Goal: Transaction & Acquisition: Subscribe to service/newsletter

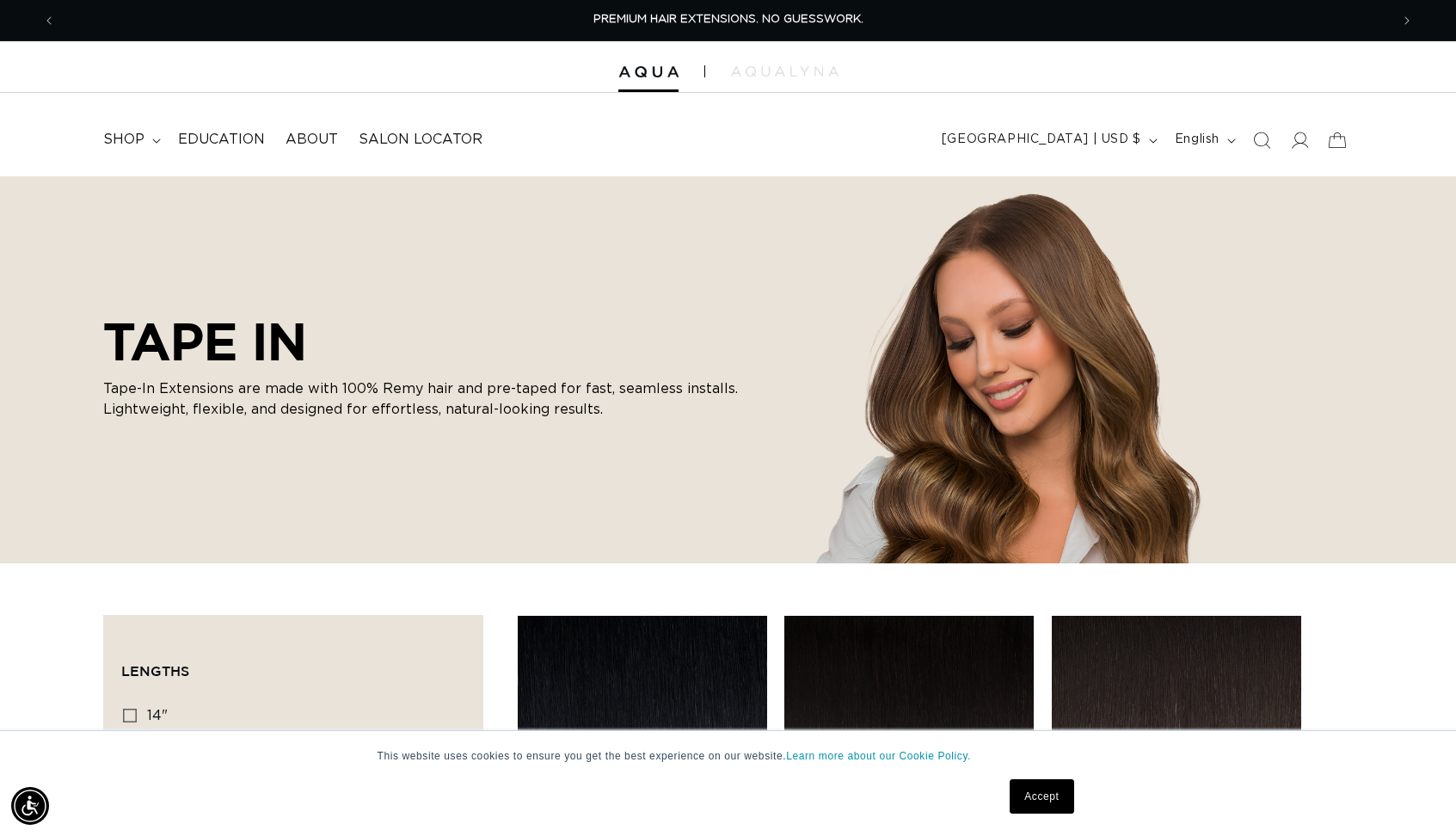
click at [1030, 793] on link "Accept" at bounding box center [1041, 796] width 63 height 35
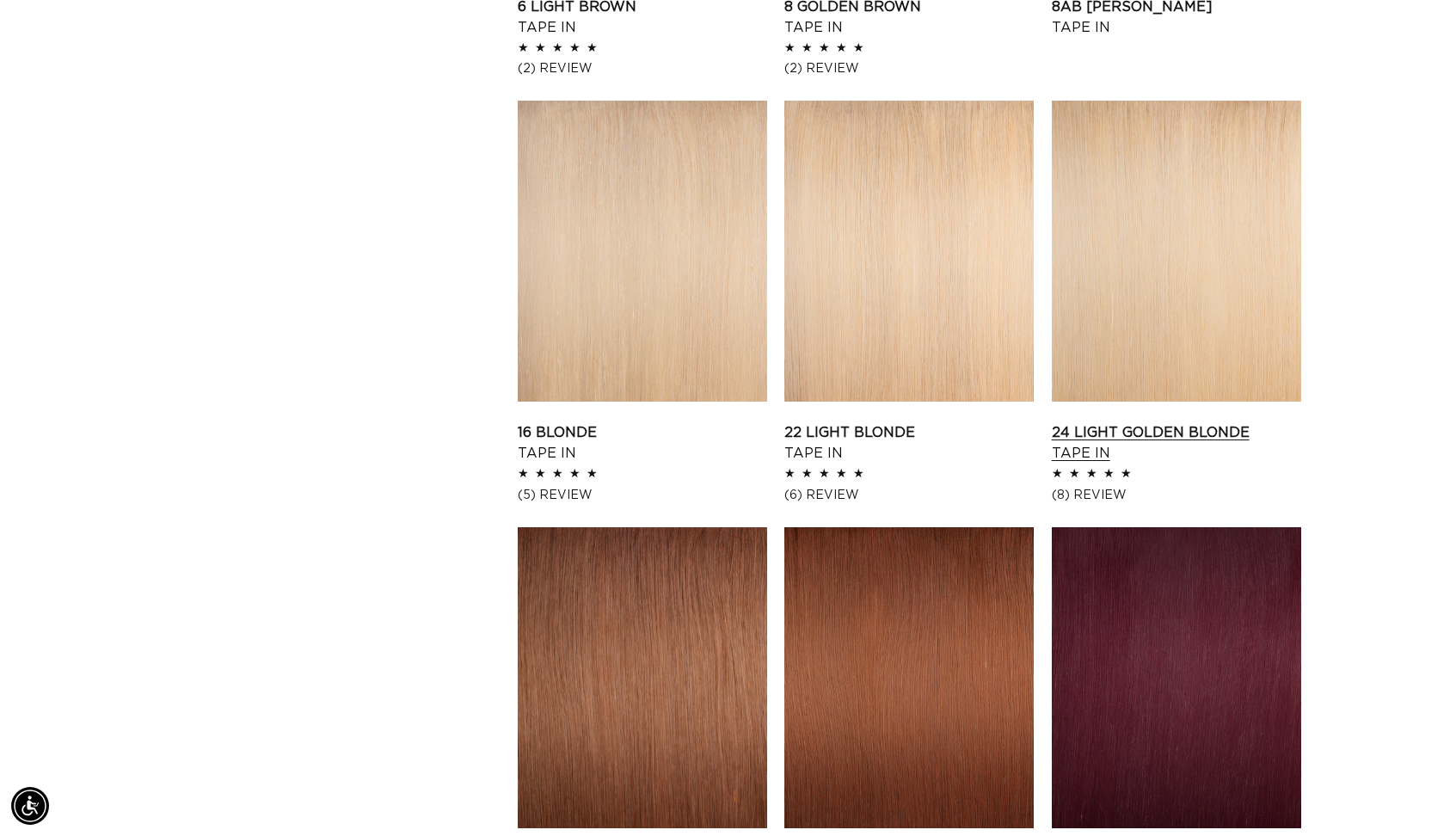
click at [1177, 423] on link "24 Light Golden Blonde Tape In" at bounding box center [1175, 443] width 249 height 42
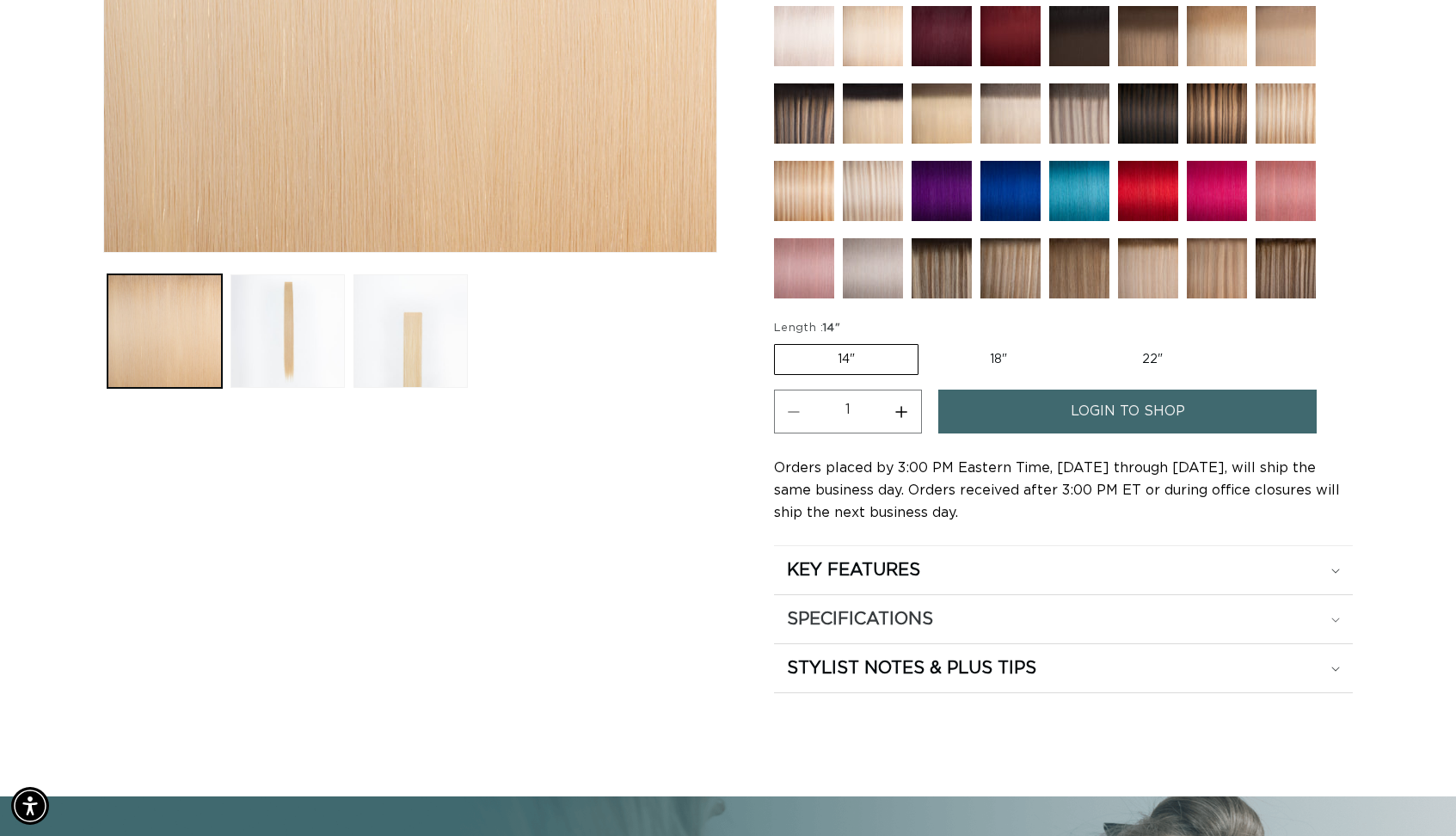
click at [1336, 615] on div "SPECIFICATIONS" at bounding box center [1063, 619] width 553 height 23
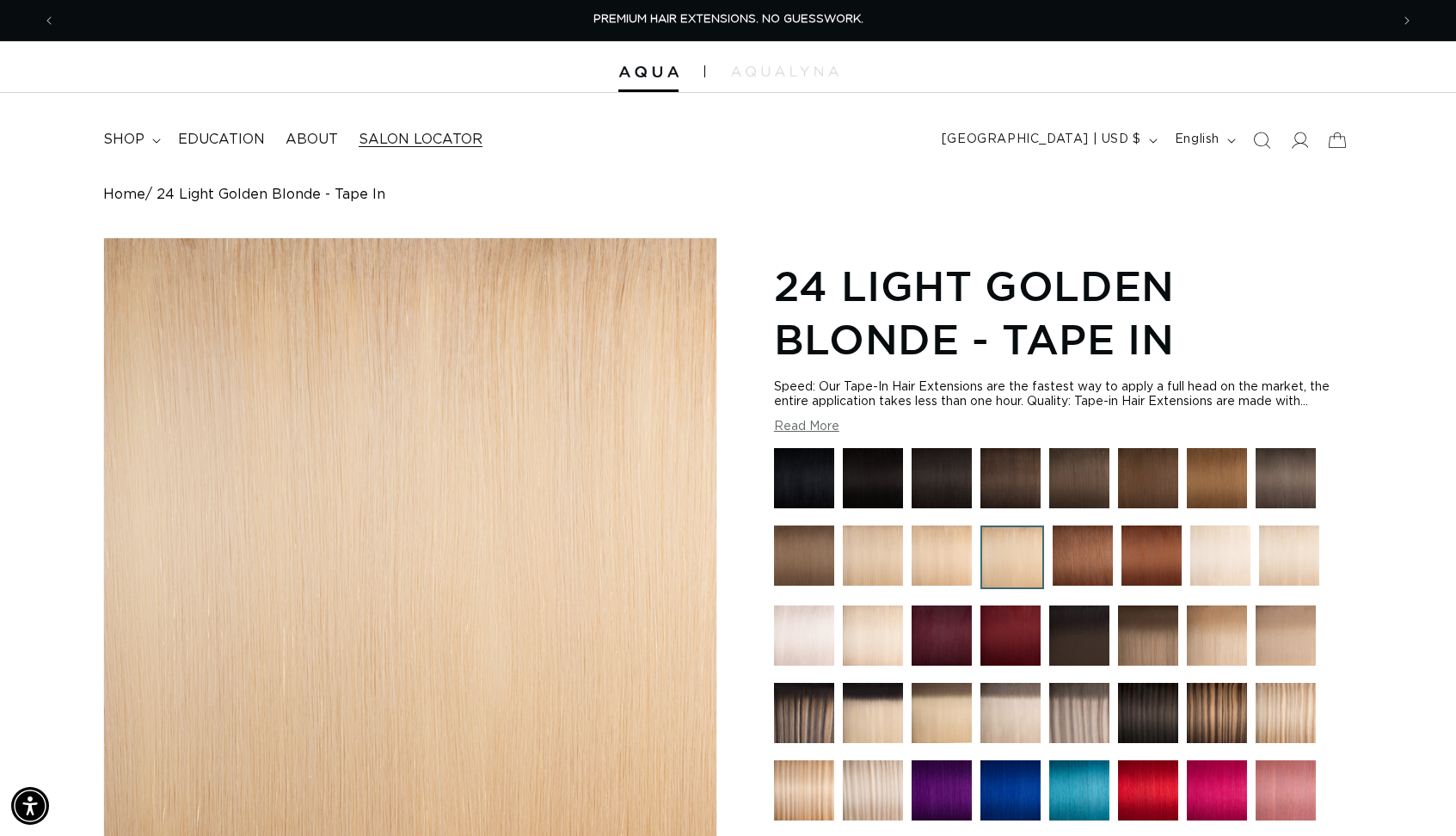
click at [436, 139] on span "Salon Locator" at bounding box center [421, 140] width 124 height 18
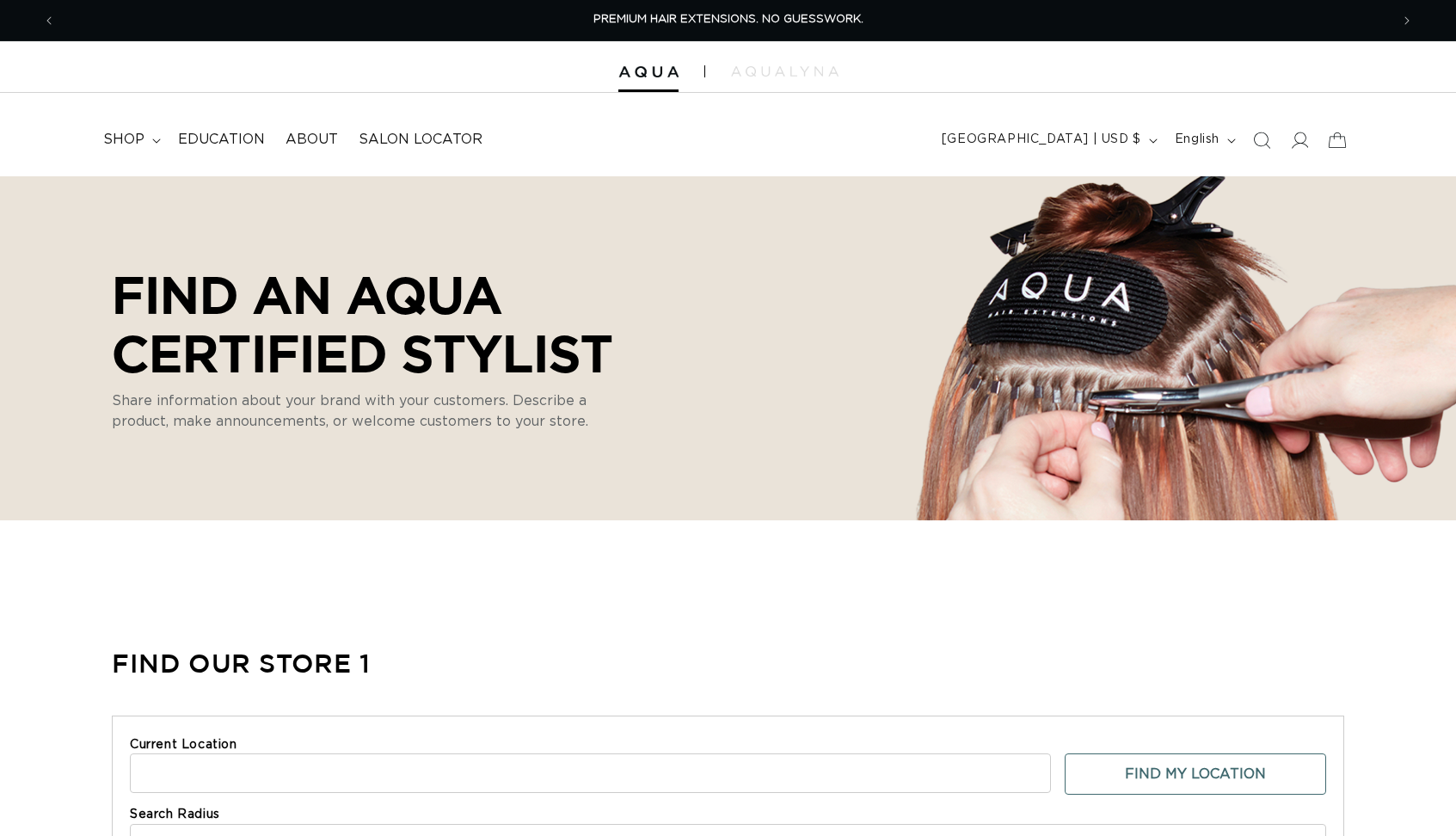
select select "m"
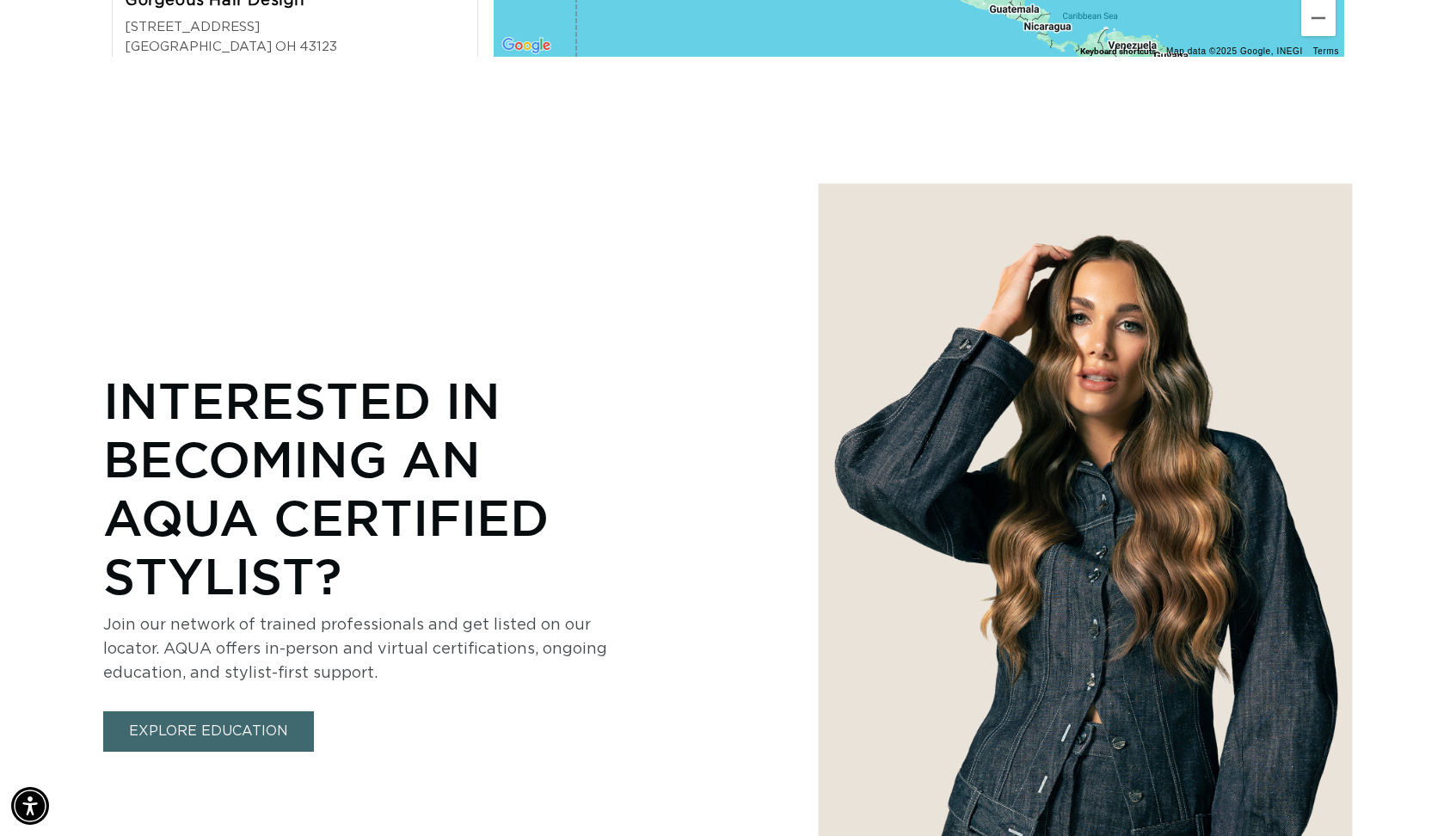
click at [278, 726] on link "EXPLORE EDUCATION" at bounding box center [208, 731] width 210 height 41
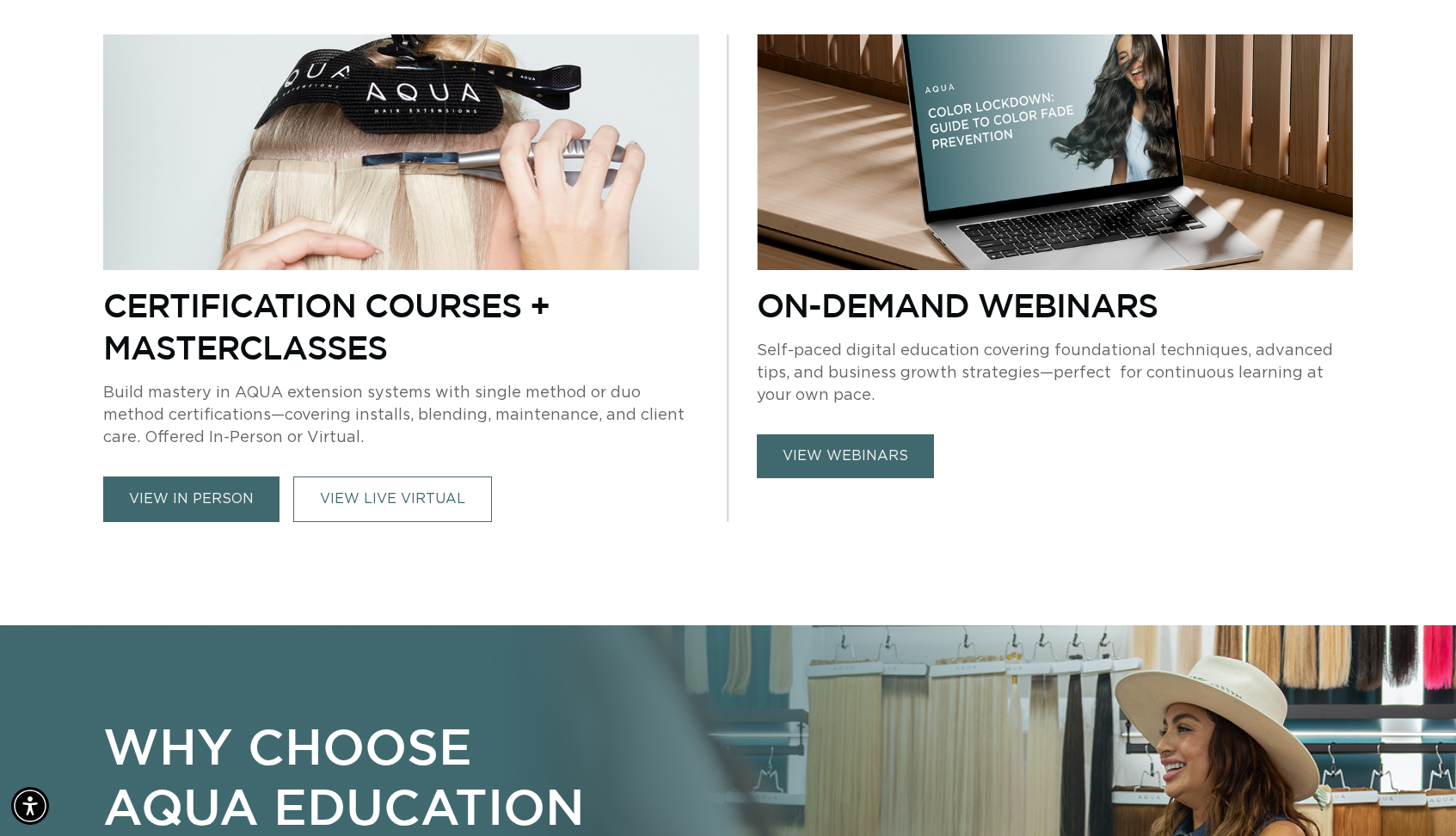
scroll to position [0, 2668]
click at [825, 457] on link "view webinars" at bounding box center [845, 456] width 178 height 44
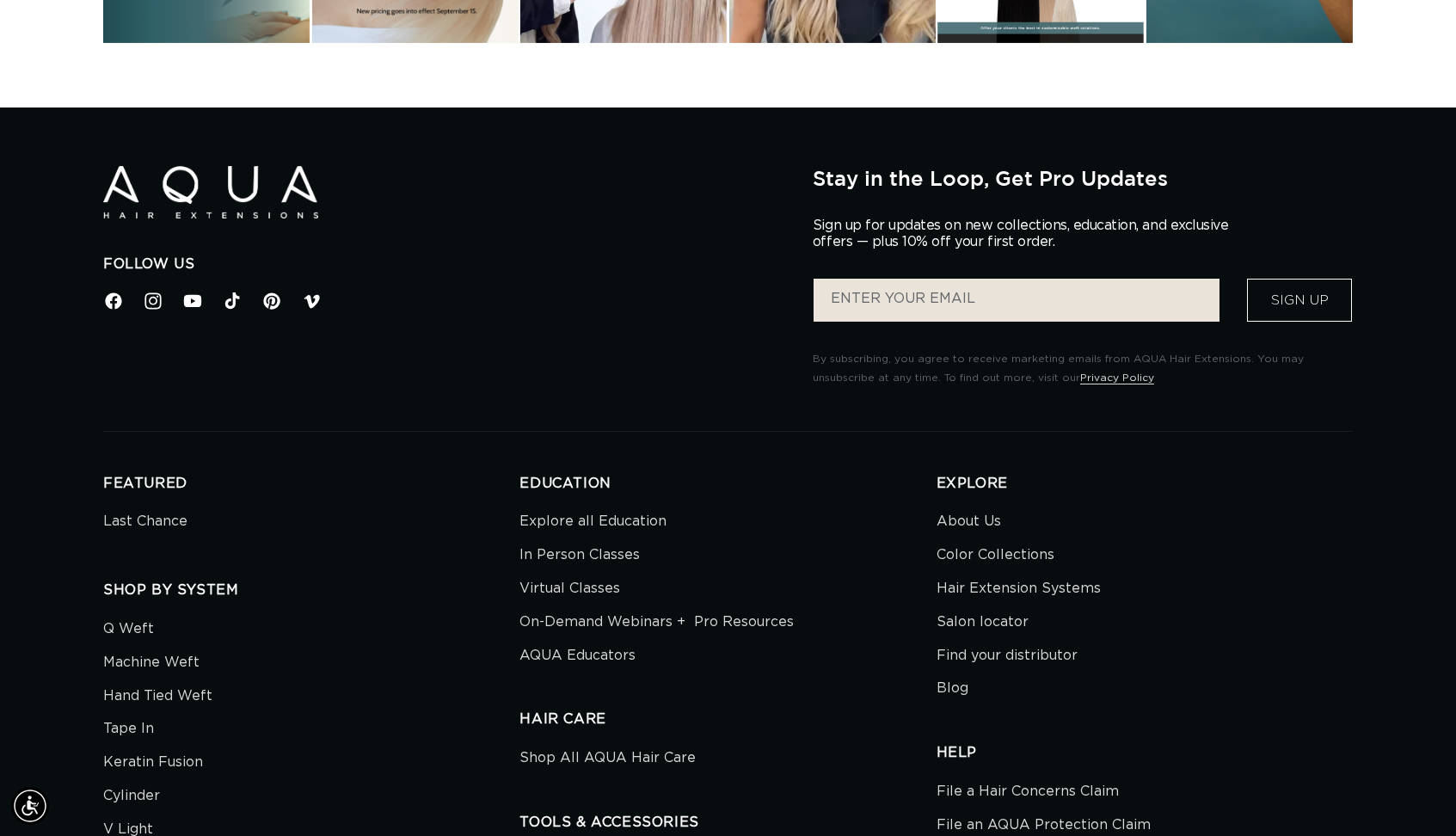
scroll to position [0, 2668]
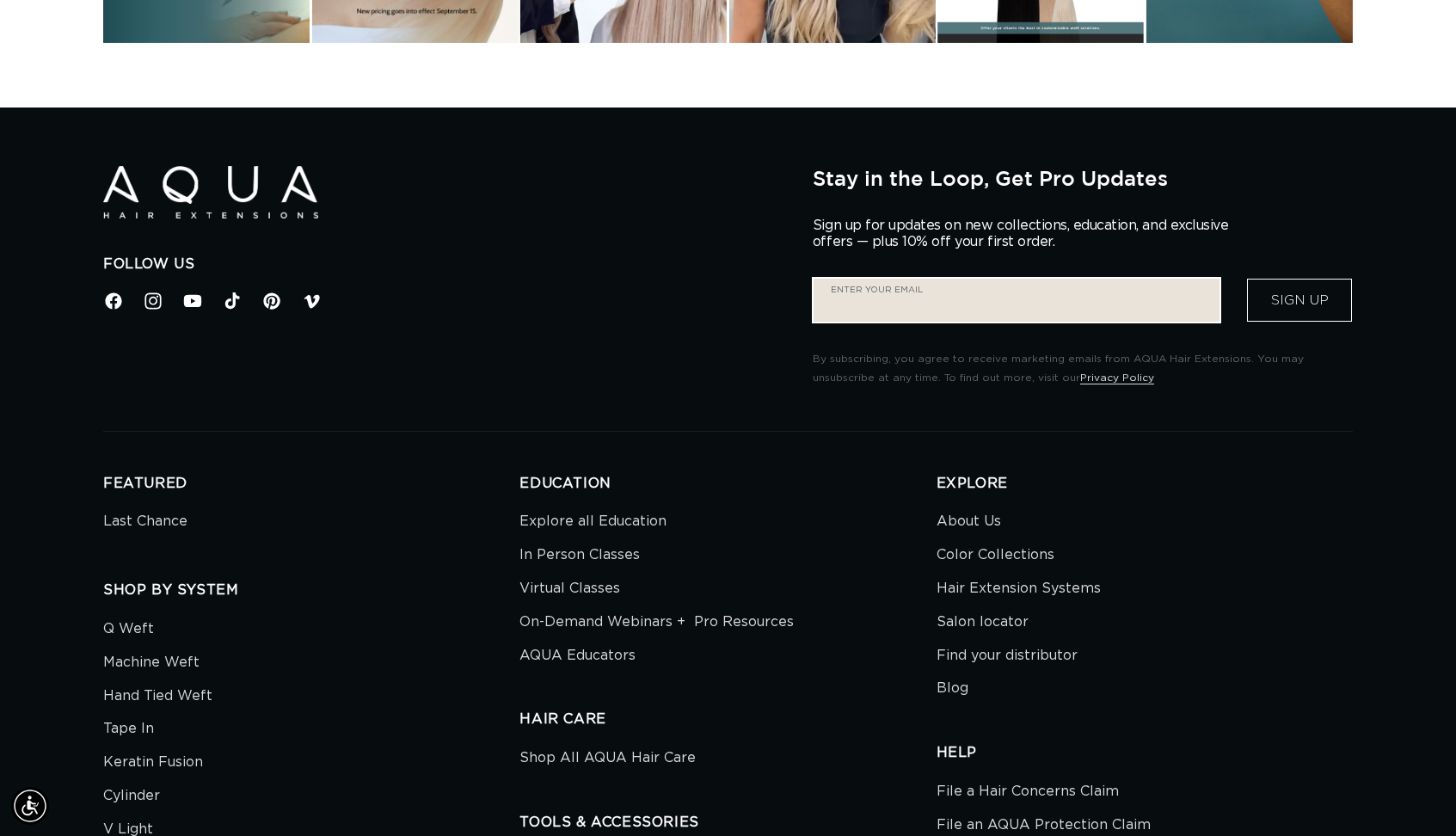
click at [995, 299] on input "Enter your email" at bounding box center [1016, 299] width 406 height 43
type input "bethdungan@gmail.com"
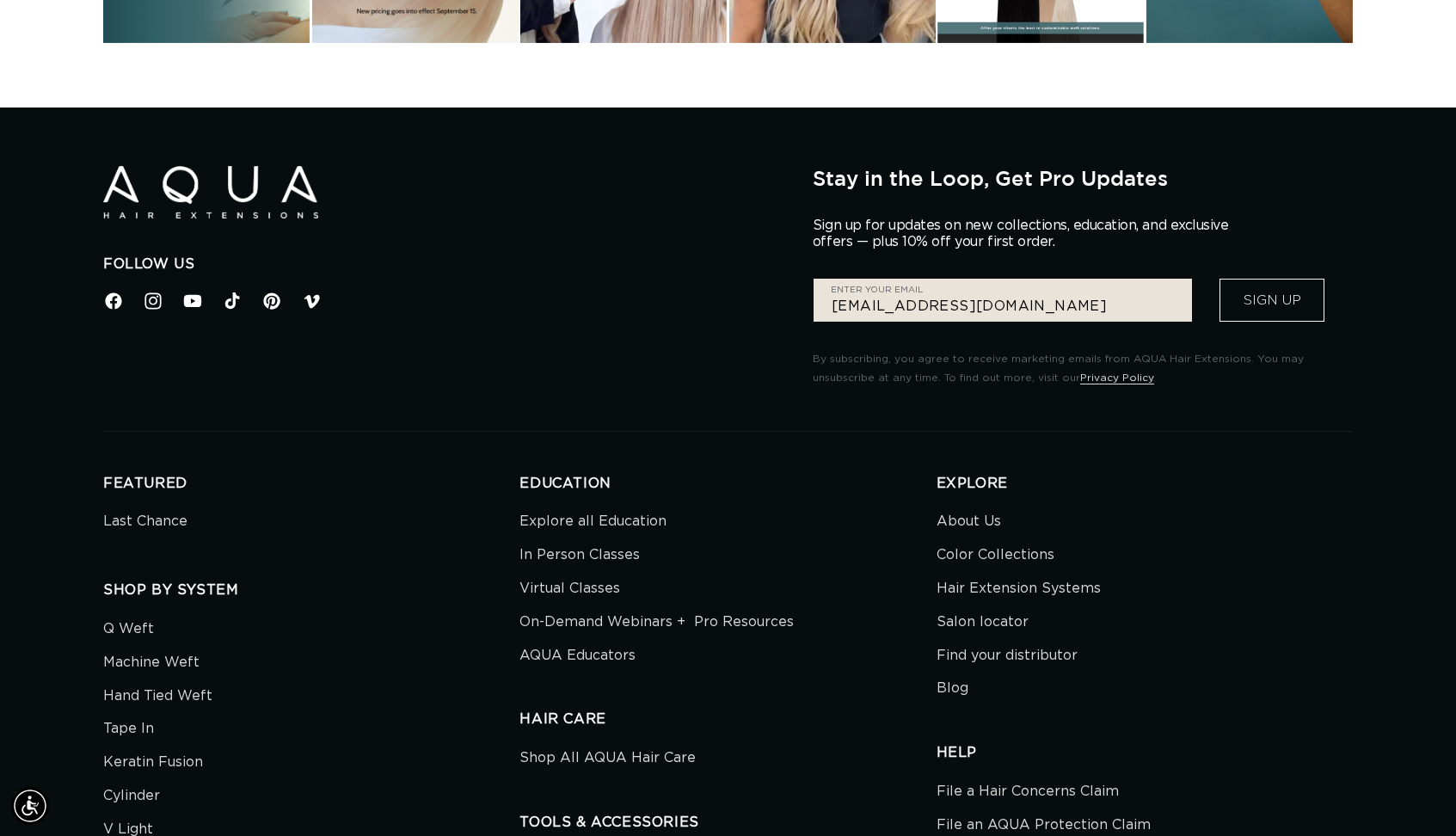
click at [1296, 297] on button "Sign Up" at bounding box center [1273, 299] width 105 height 43
